Goal: Task Accomplishment & Management: Use online tool/utility

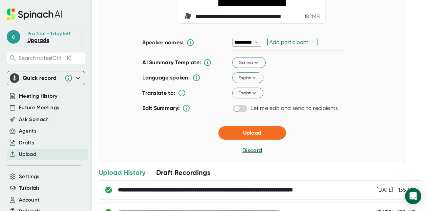
scroll to position [88, 0]
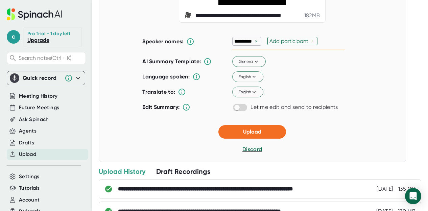
click at [270, 44] on div "Add participant" at bounding box center [290, 41] width 41 height 6
type input "prof"
click at [254, 45] on div "×" at bounding box center [256, 41] width 6 height 6
click at [262, 139] on button "Upload" at bounding box center [252, 132] width 68 height 14
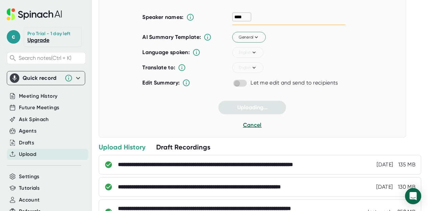
scroll to position [30, 0]
